Goal: Task Accomplishment & Management: Complete application form

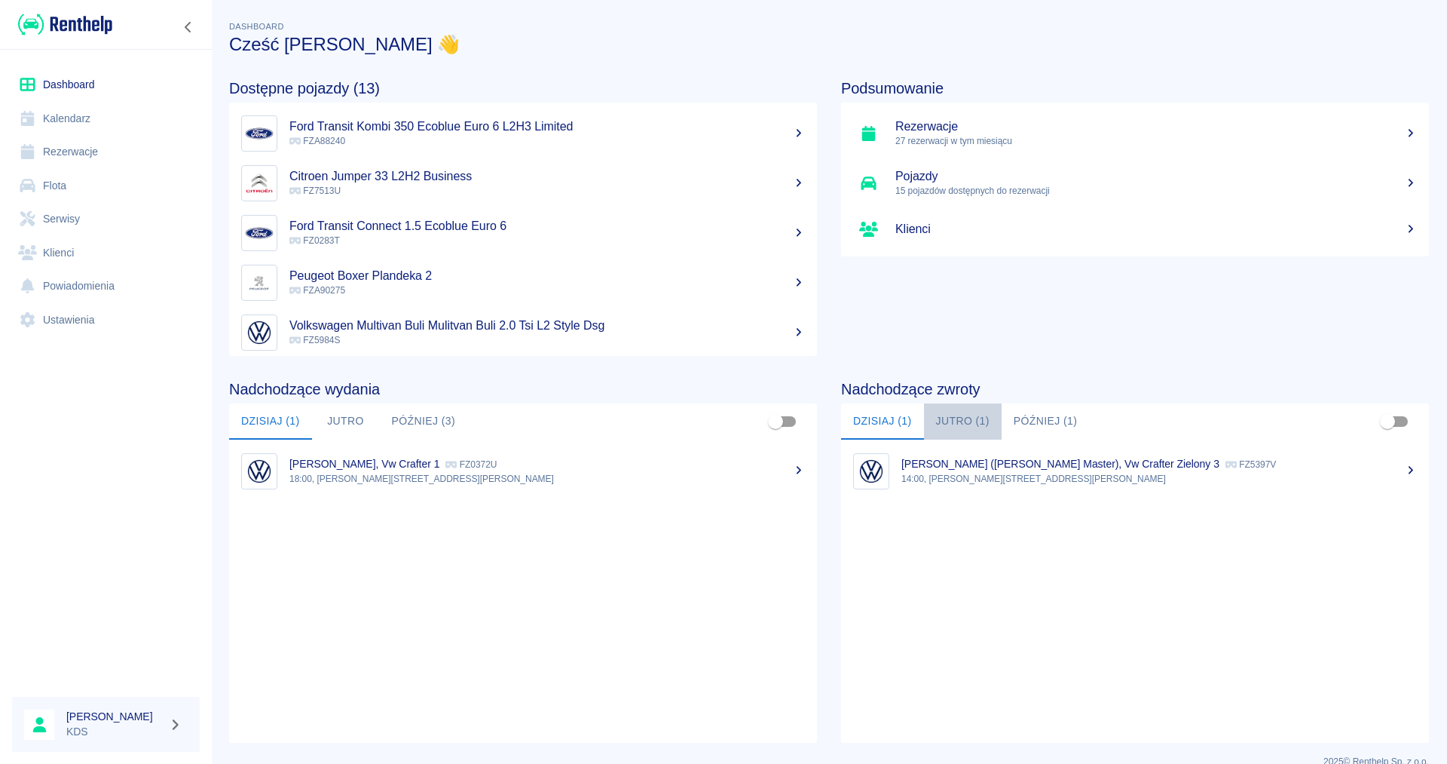
click at [955, 421] on button "Jutro (1)" at bounding box center [963, 421] width 78 height 36
click at [47, 113] on link "Kalendarz" at bounding box center [106, 119] width 188 height 34
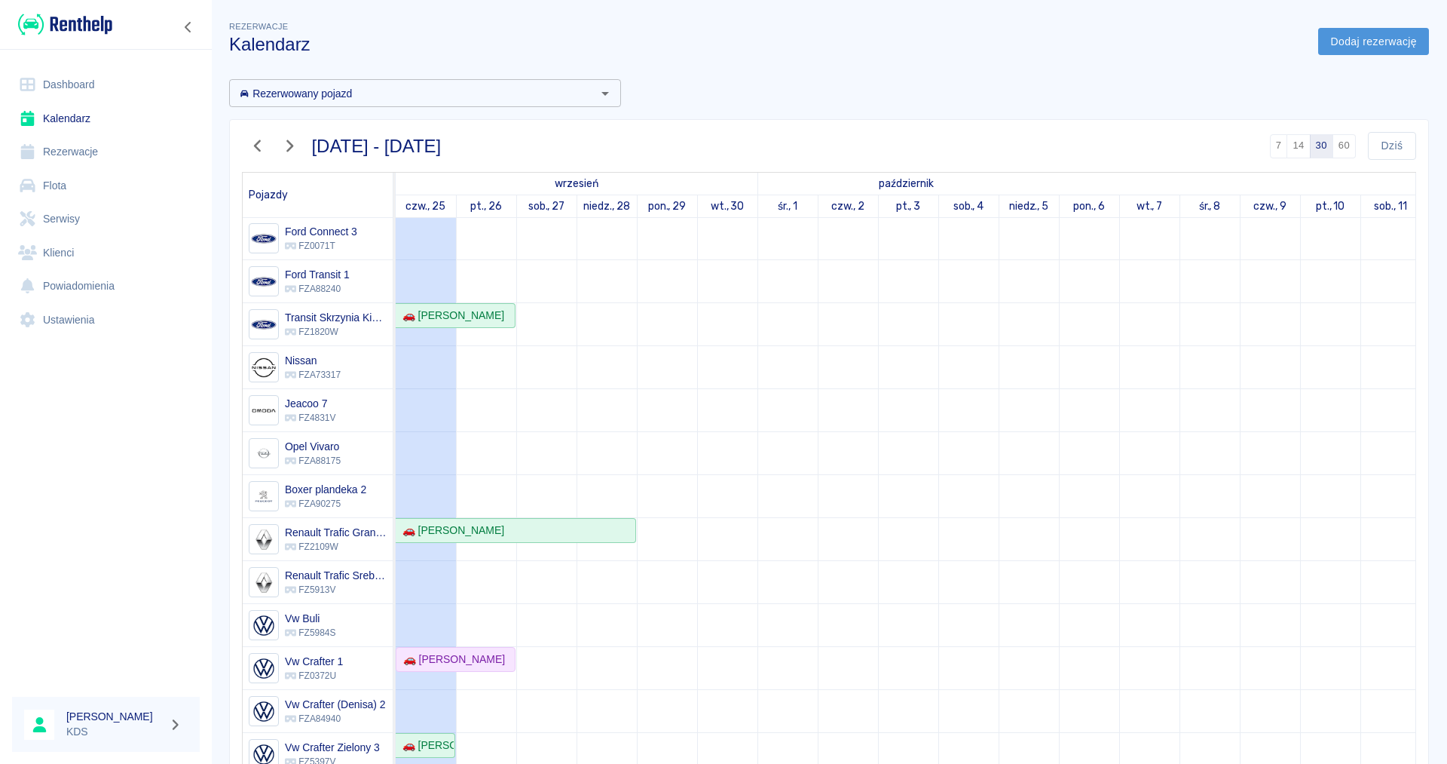
click at [1369, 35] on link "Dodaj rezerwację" at bounding box center [1373, 42] width 111 height 28
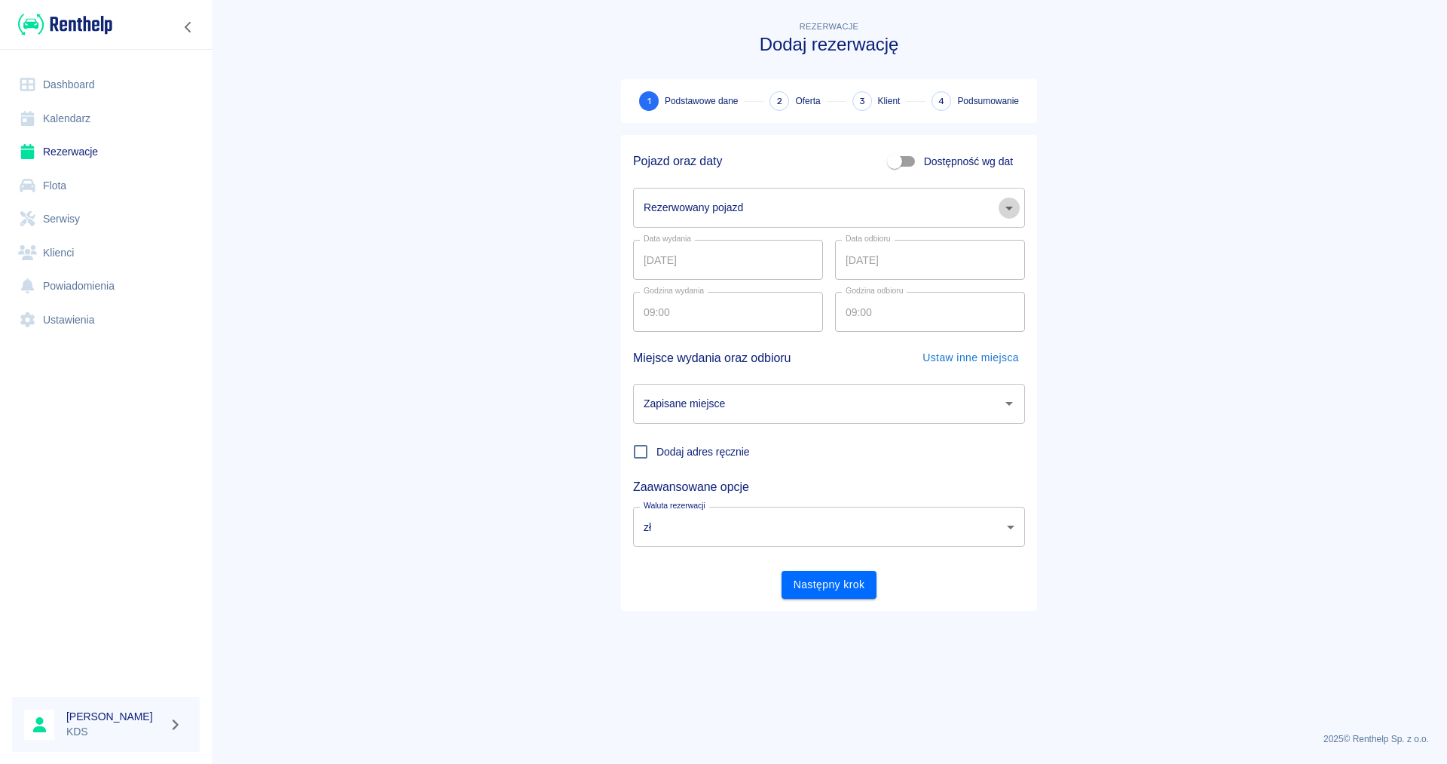
click at [1014, 207] on icon "Otwórz" at bounding box center [1009, 208] width 18 height 18
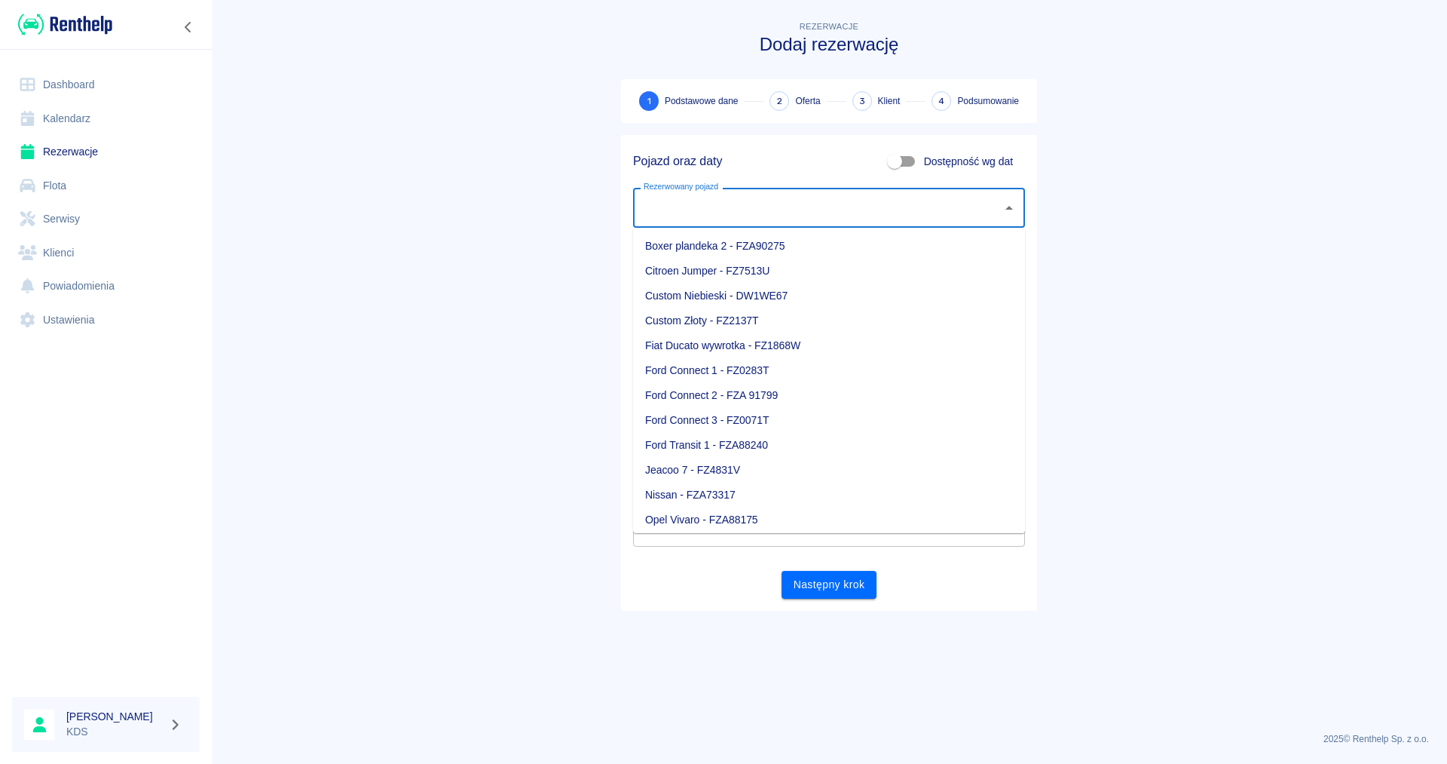
click at [679, 259] on li "Citroen Jumper - FZ7513U" at bounding box center [829, 271] width 392 height 25
type input "Citroen Jumper - FZ7513U"
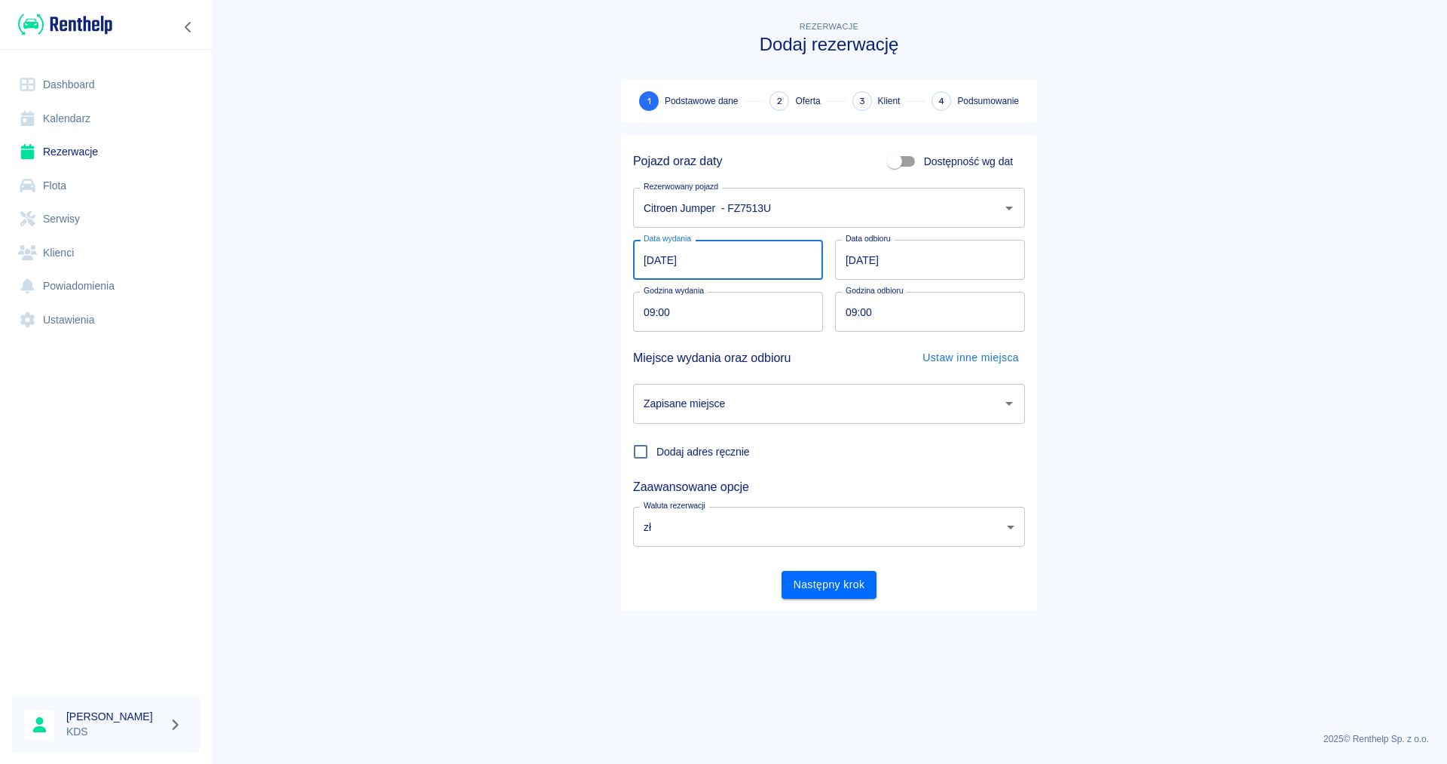
click at [720, 259] on input "[DATE]" at bounding box center [728, 260] width 190 height 40
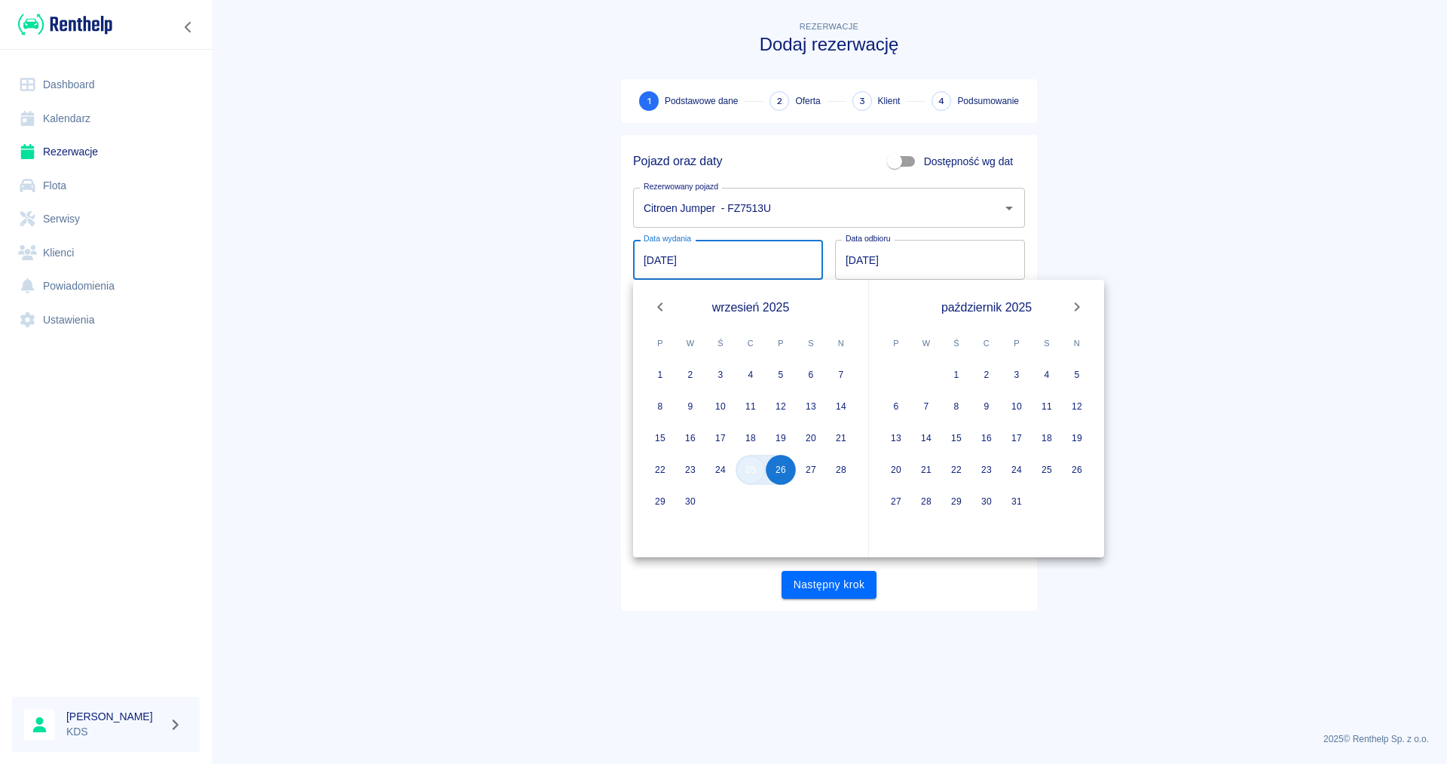
click at [755, 479] on button "25" at bounding box center [751, 470] width 30 height 30
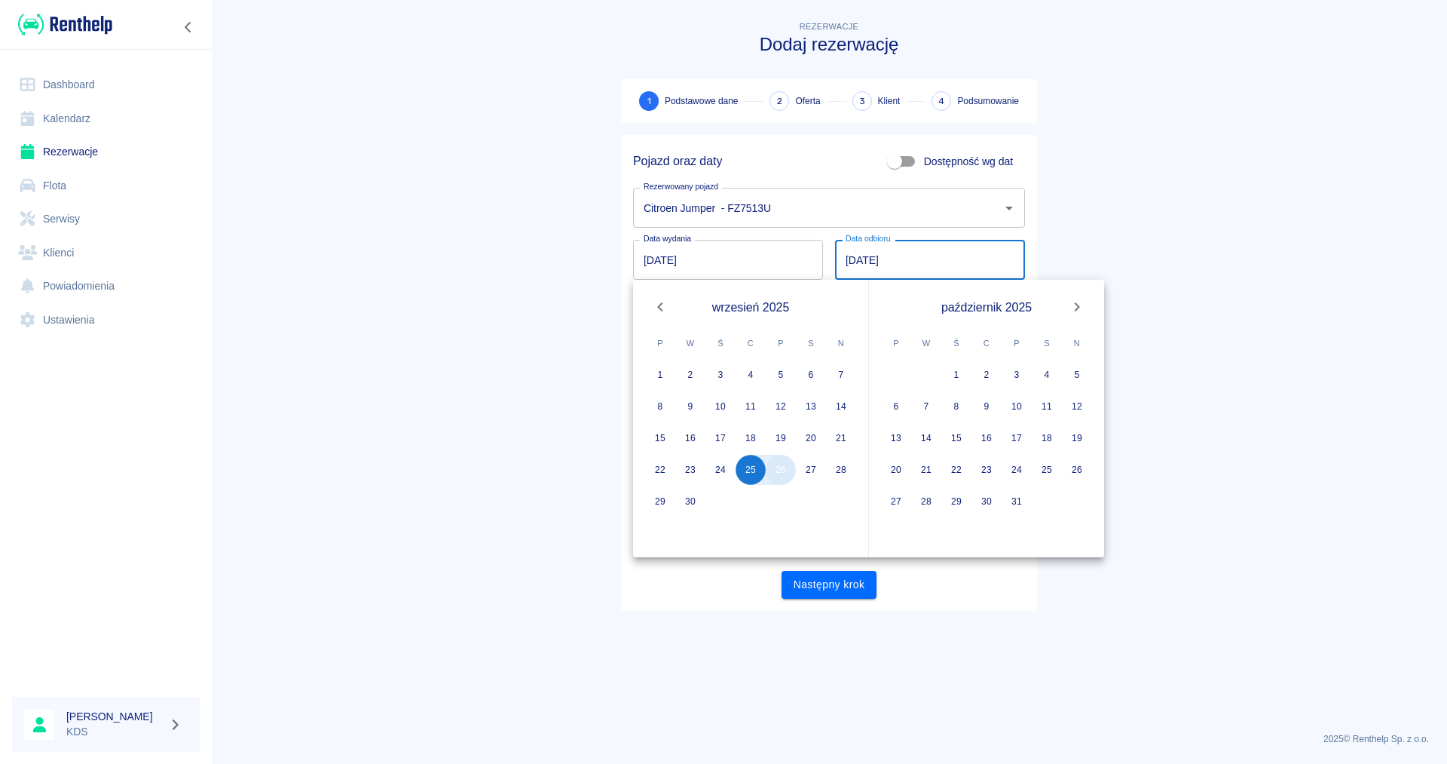
click at [782, 474] on button "26" at bounding box center [781, 470] width 30 height 30
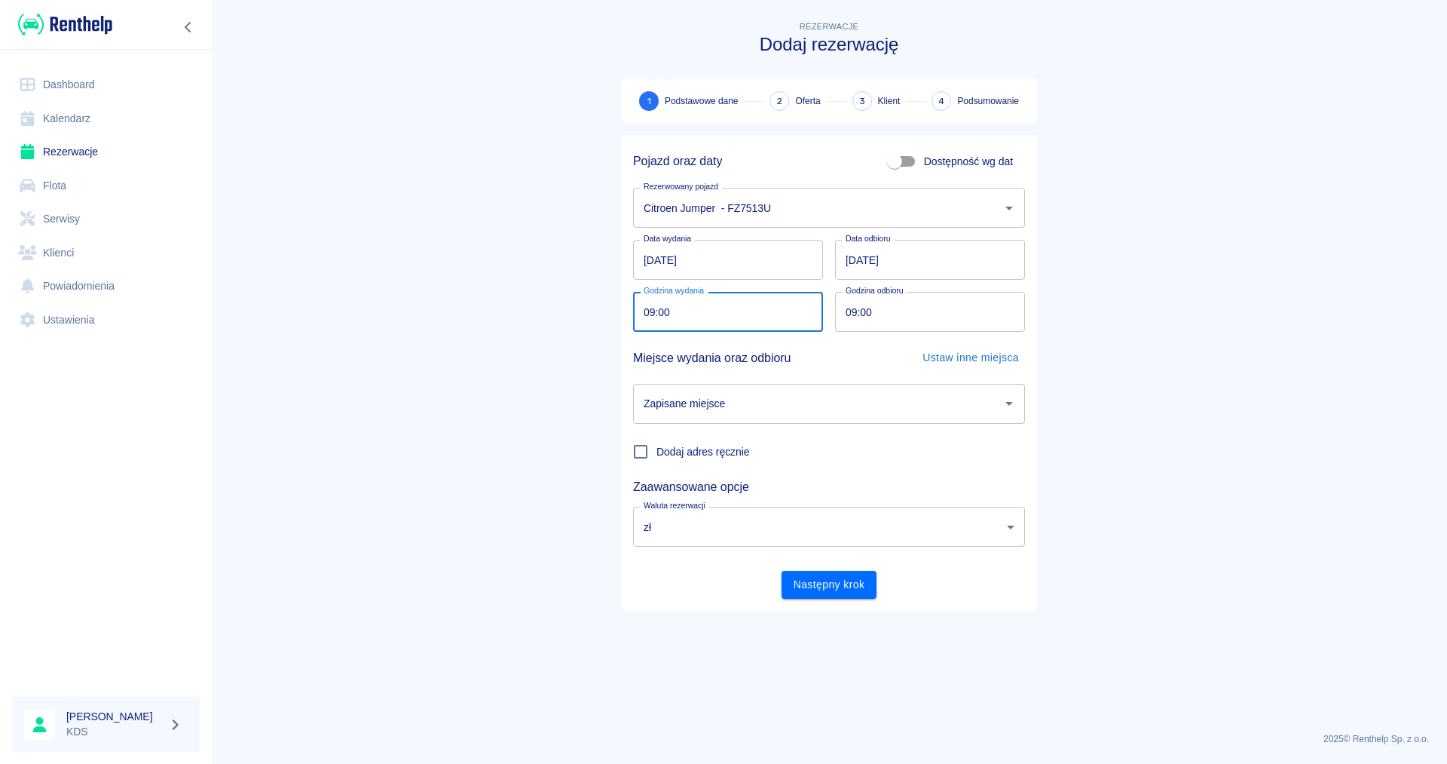
click at [724, 312] on input "09:00" at bounding box center [722, 312] width 179 height 40
type input "15:00"
click at [961, 328] on input "09:00" at bounding box center [924, 312] width 179 height 40
click at [1012, 407] on icon "Otwórz" at bounding box center [1009, 403] width 18 height 18
type input "15:00"
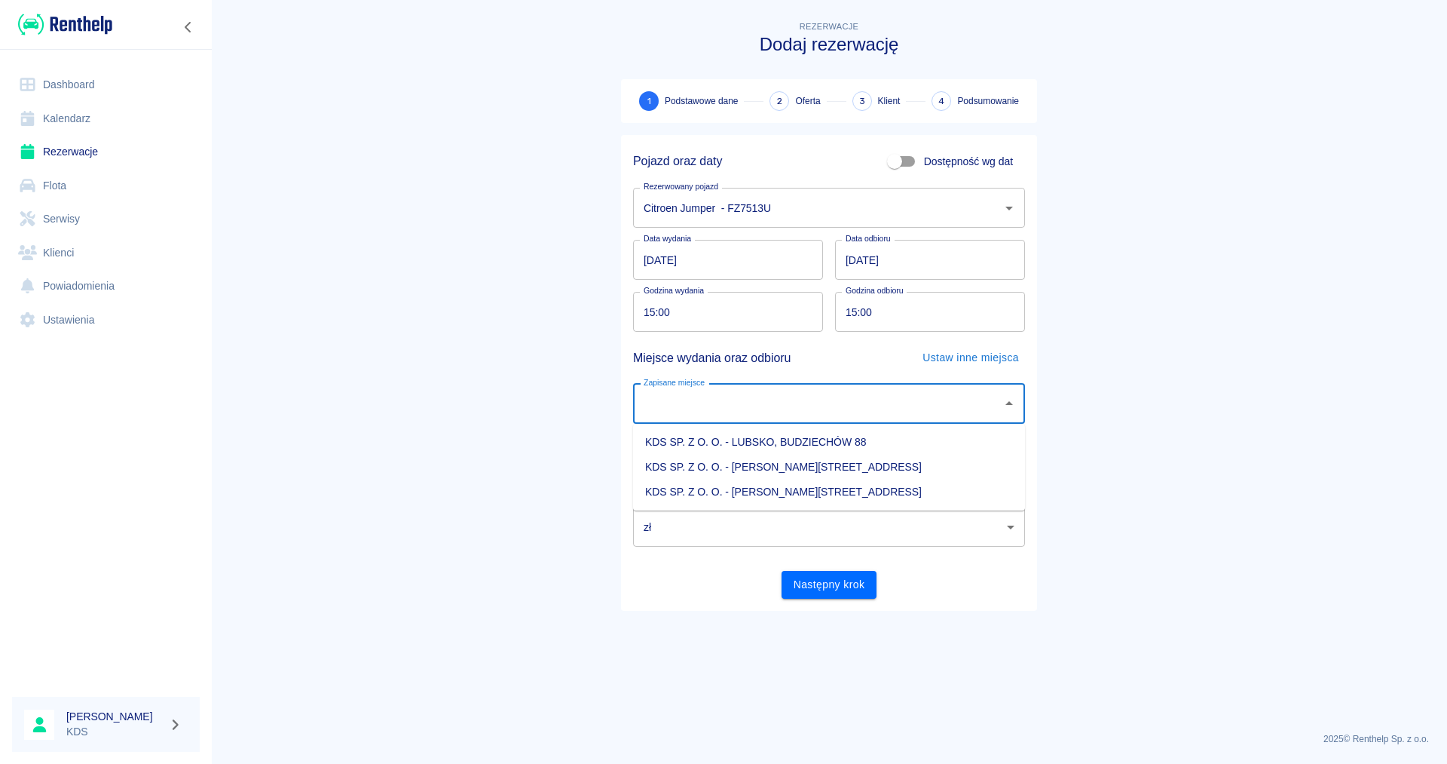
click at [922, 487] on li "KDS SP. Z O. O. - [PERSON_NAME][STREET_ADDRESS]" at bounding box center [829, 491] width 392 height 25
type input "KDS SP. Z O. O. - [PERSON_NAME][STREET_ADDRESS]"
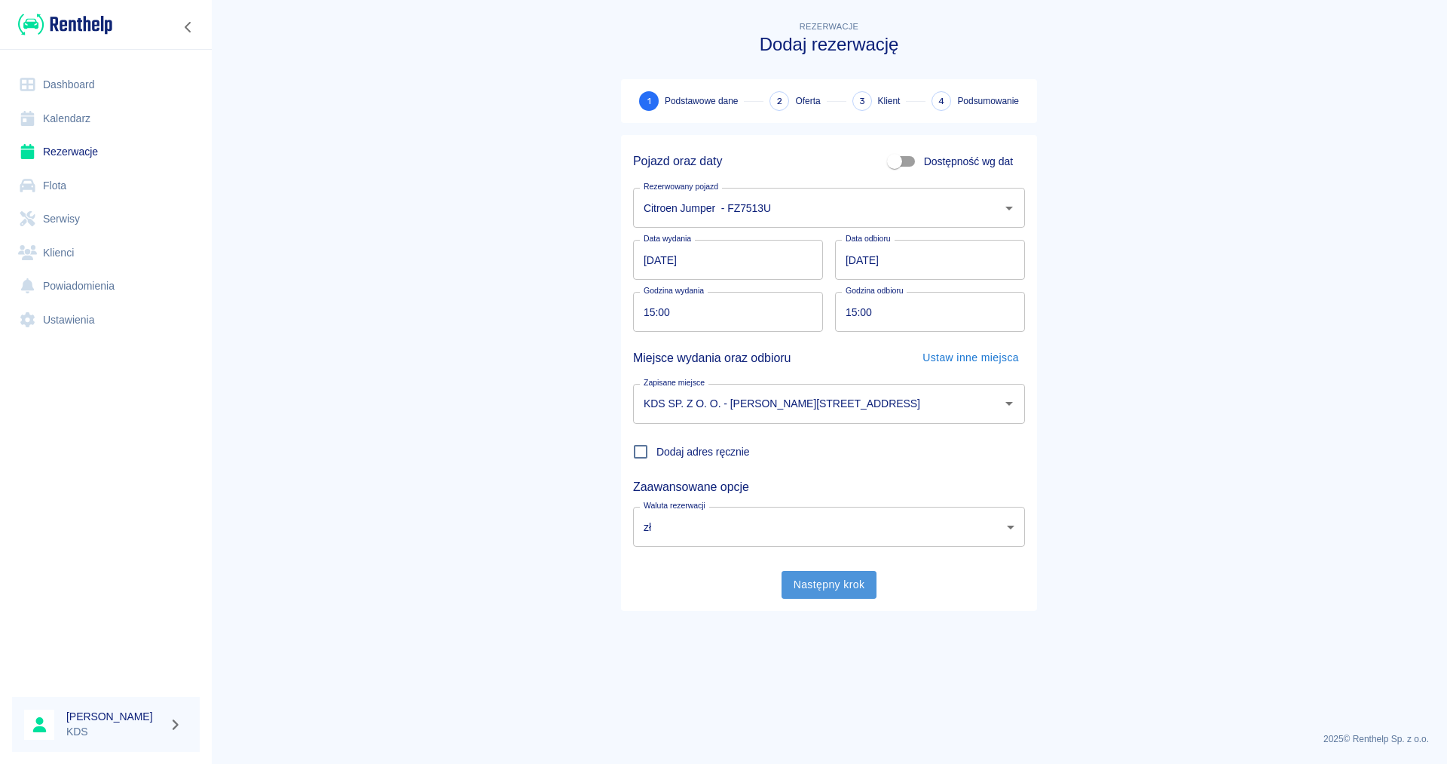
click at [848, 589] on button "Następny krok" at bounding box center [830, 585] width 96 height 28
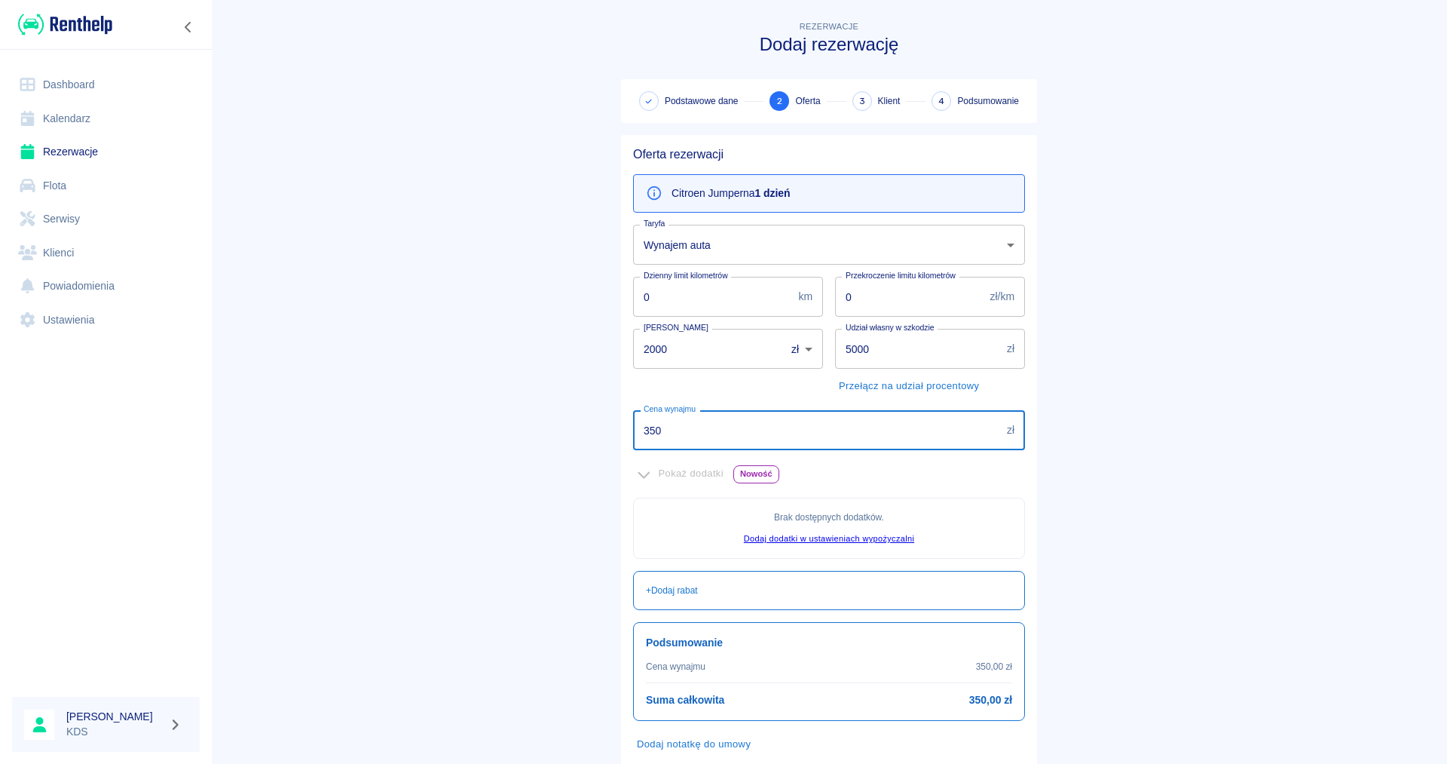
drag, startPoint x: 760, startPoint y: 435, endPoint x: 443, endPoint y: 421, distance: 316.9
click at [633, 421] on input "350" at bounding box center [817, 430] width 368 height 40
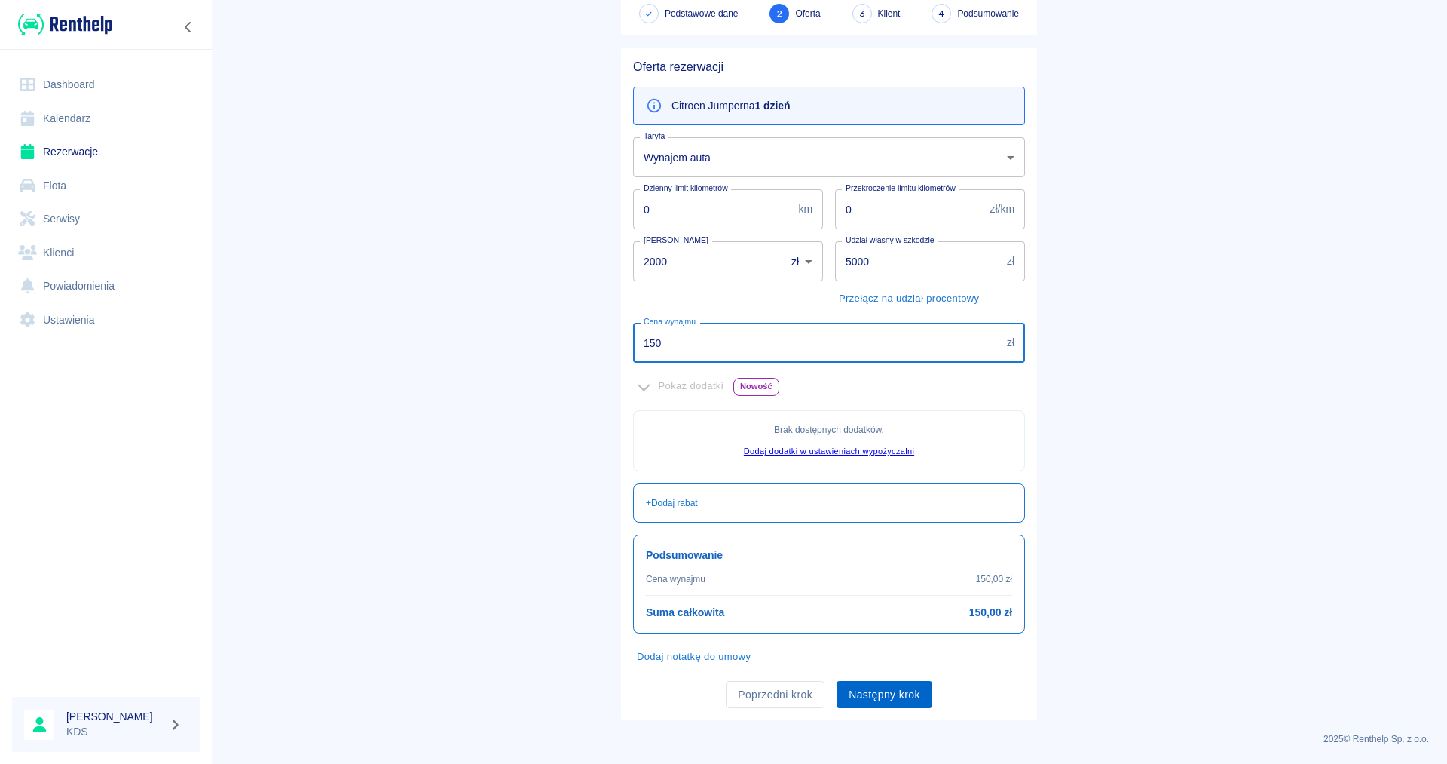
type input "150"
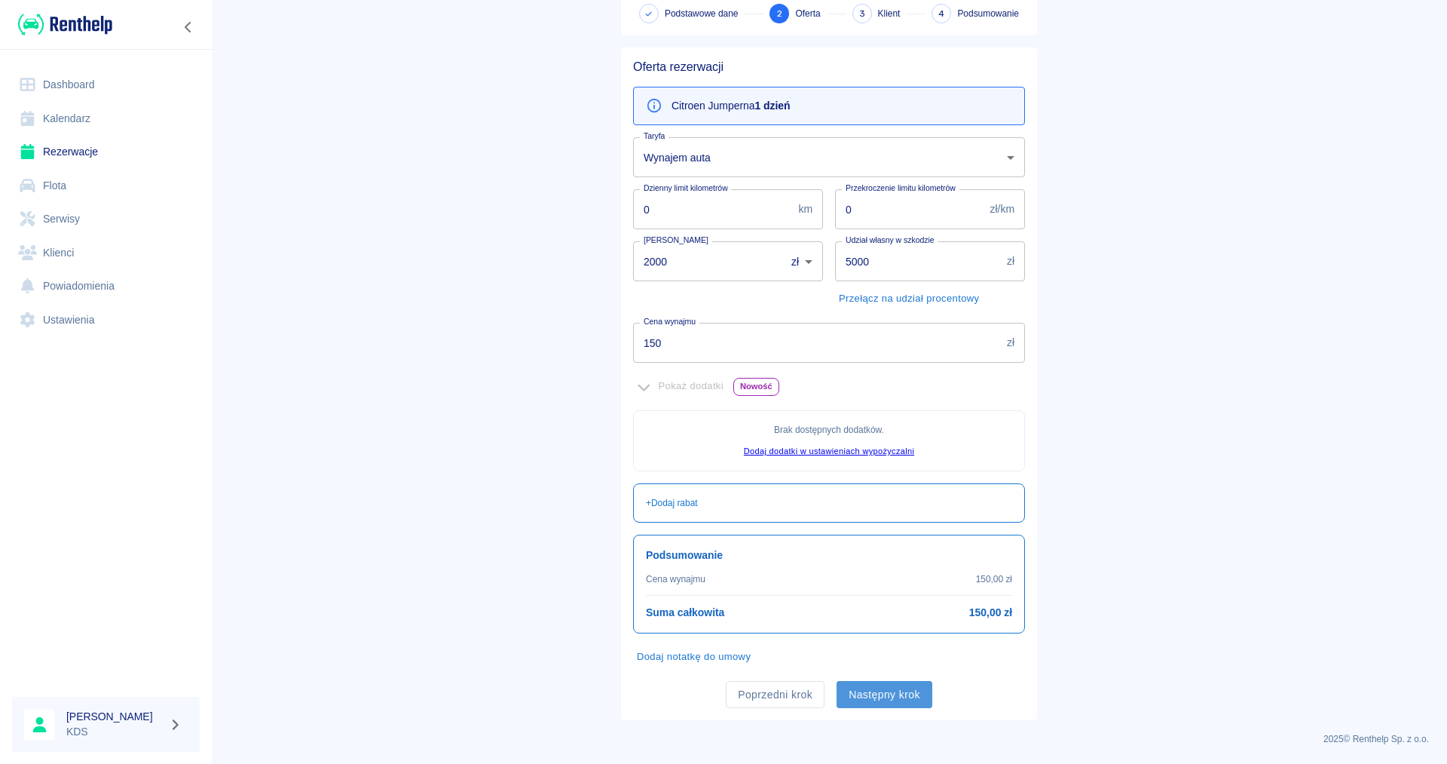
click at [926, 693] on button "Następny krok" at bounding box center [885, 695] width 96 height 28
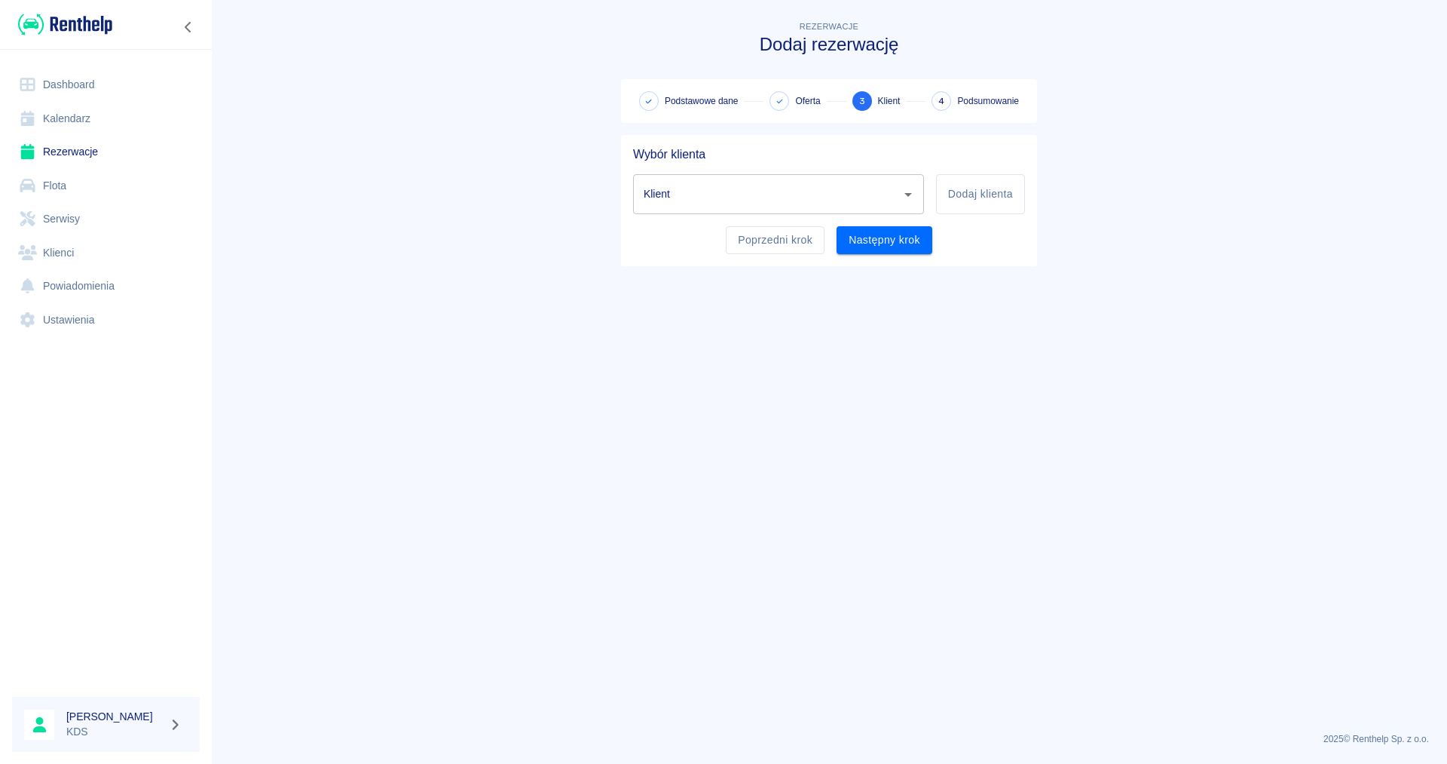
click at [909, 194] on icon "Otwórz" at bounding box center [909, 195] width 8 height 4
click at [777, 233] on li "[PERSON_NAME] ([PHONE_NUMBER])" at bounding box center [778, 232] width 291 height 25
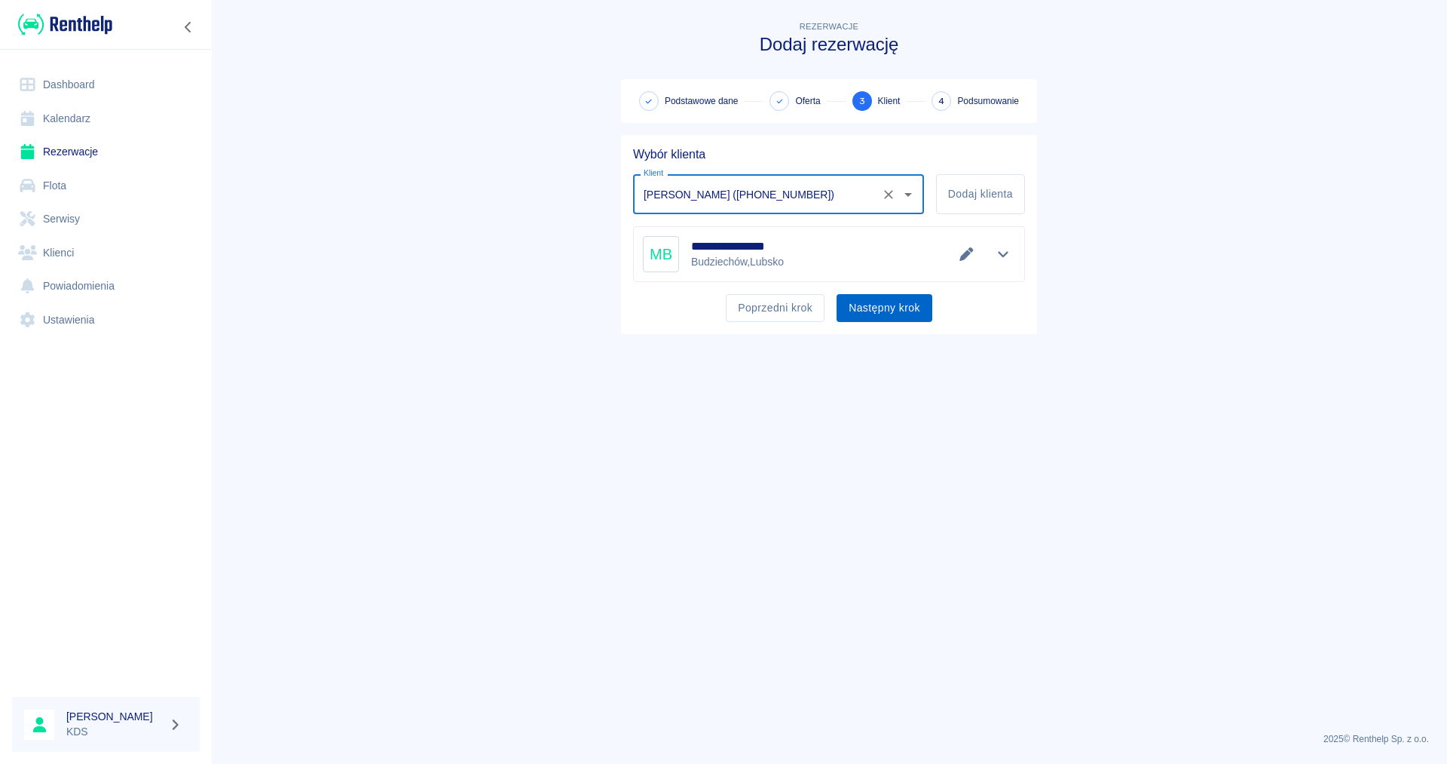
type input "[PERSON_NAME] ([PHONE_NUMBER])"
click at [894, 306] on button "Następny krok" at bounding box center [885, 308] width 96 height 28
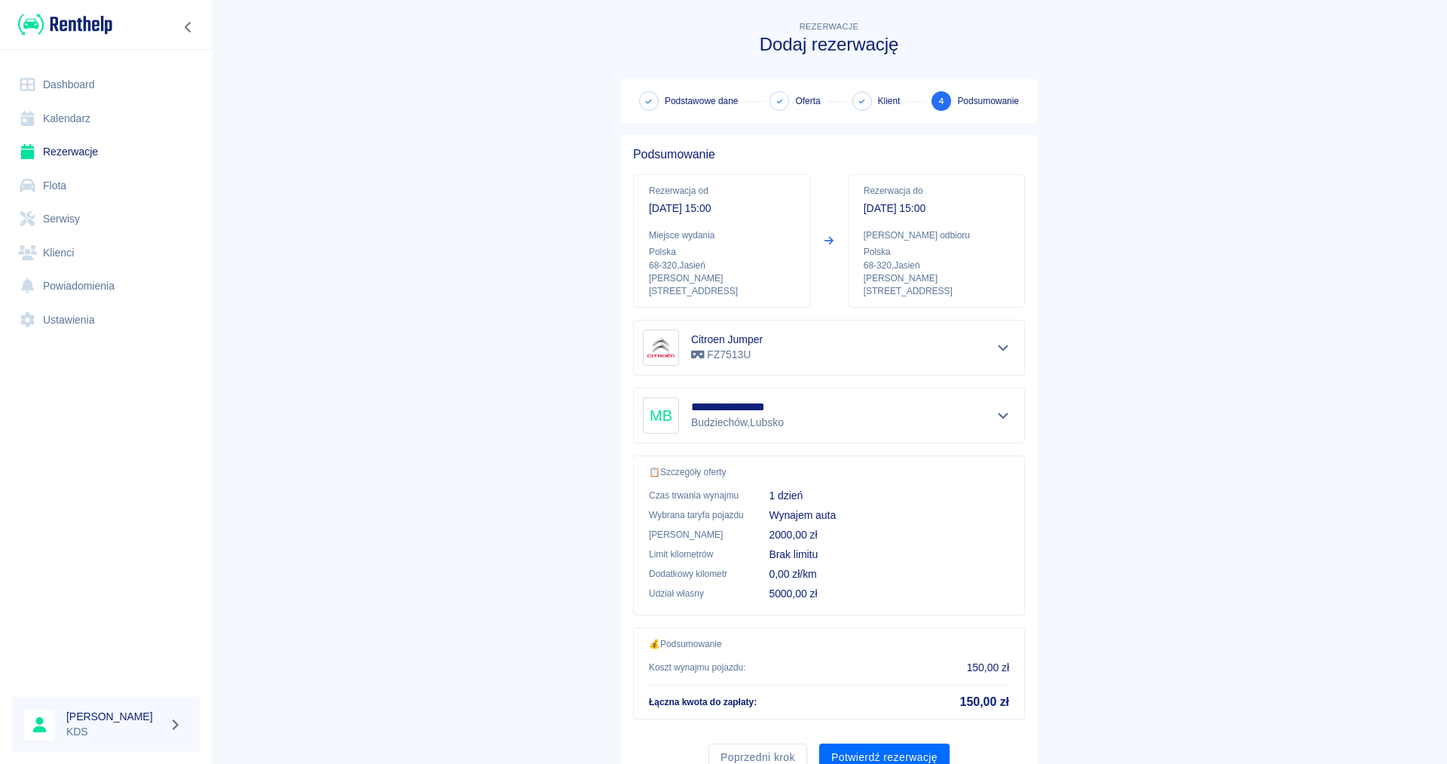
scroll to position [50, 0]
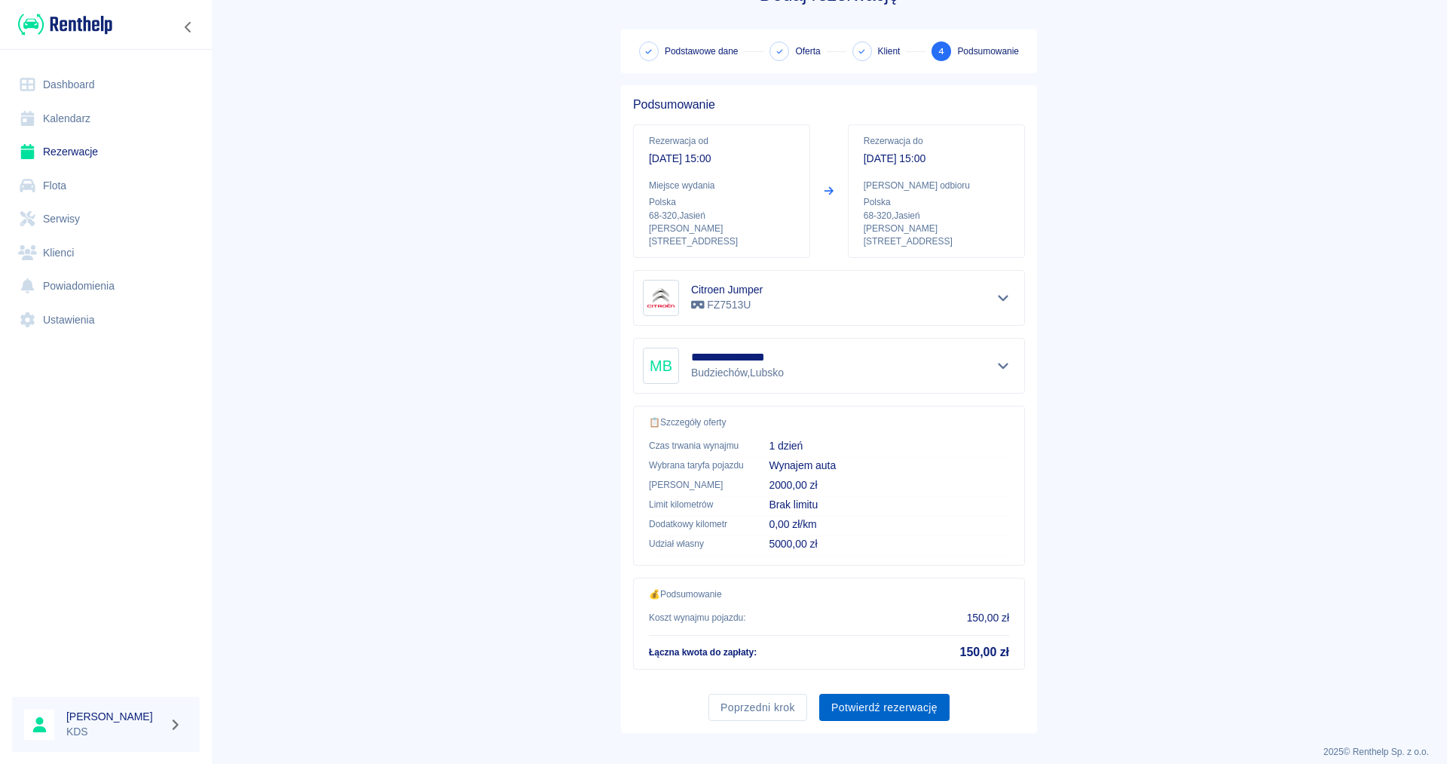
click at [892, 697] on button "Potwierdź rezerwację" at bounding box center [884, 708] width 130 height 28
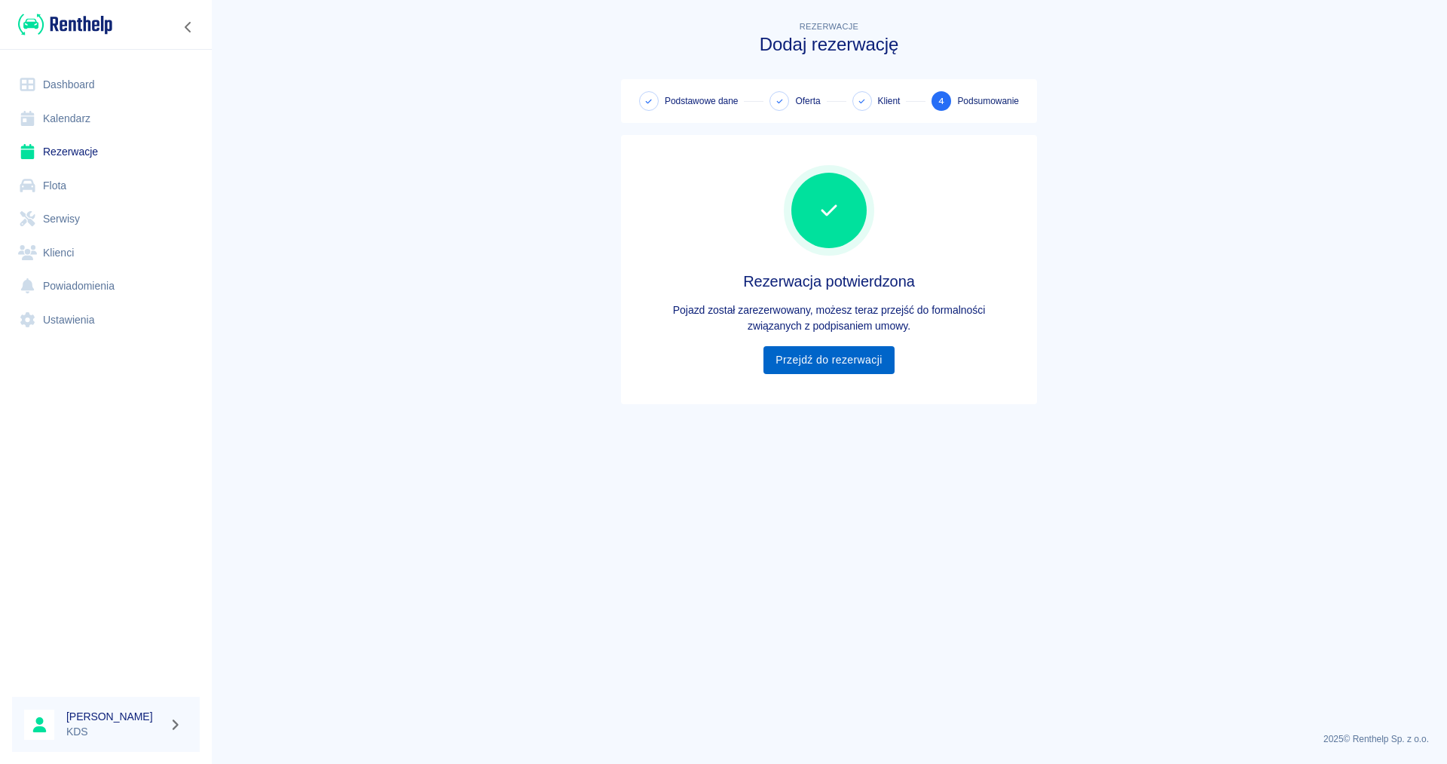
click at [844, 360] on link "Przejdź do rezerwacji" at bounding box center [829, 360] width 130 height 28
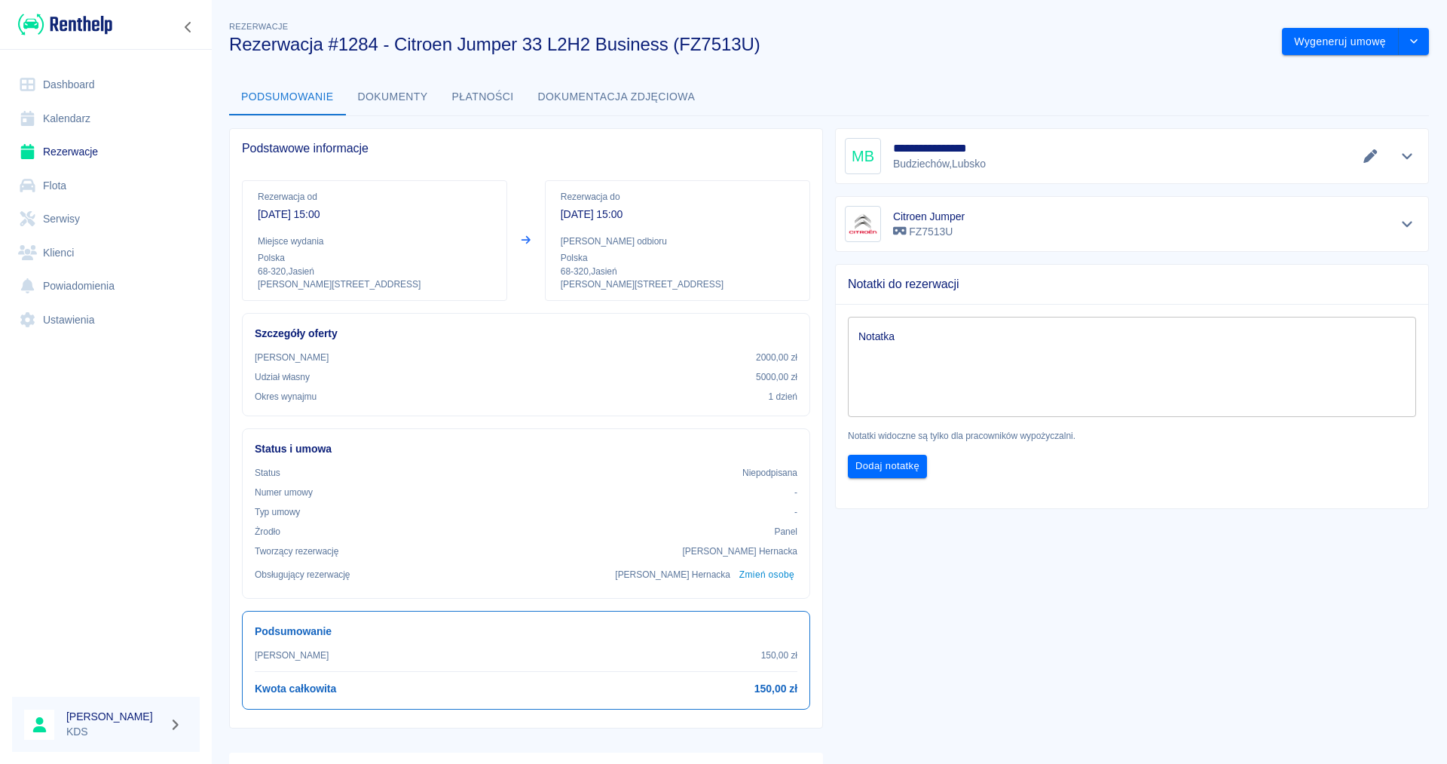
click at [75, 118] on link "Kalendarz" at bounding box center [106, 119] width 188 height 34
